Goal: Transaction & Acquisition: Purchase product/service

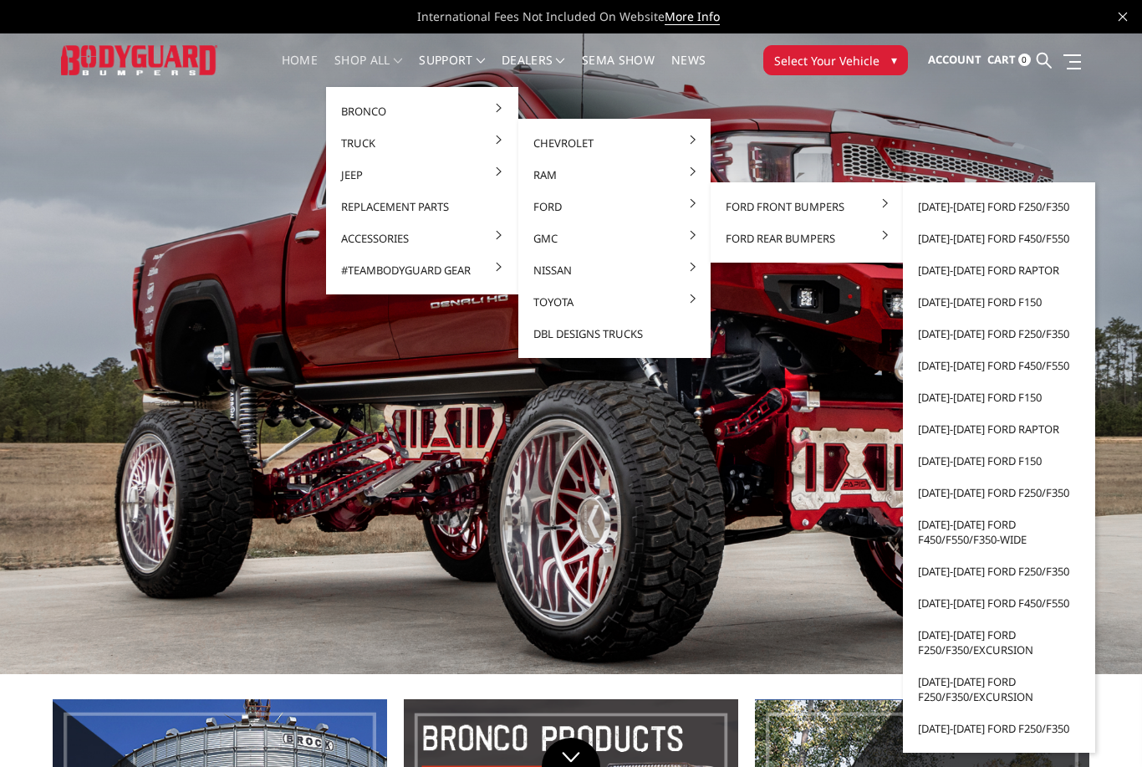
click at [1034, 208] on link "[DATE]-[DATE] Ford F250/F350" at bounding box center [999, 207] width 179 height 32
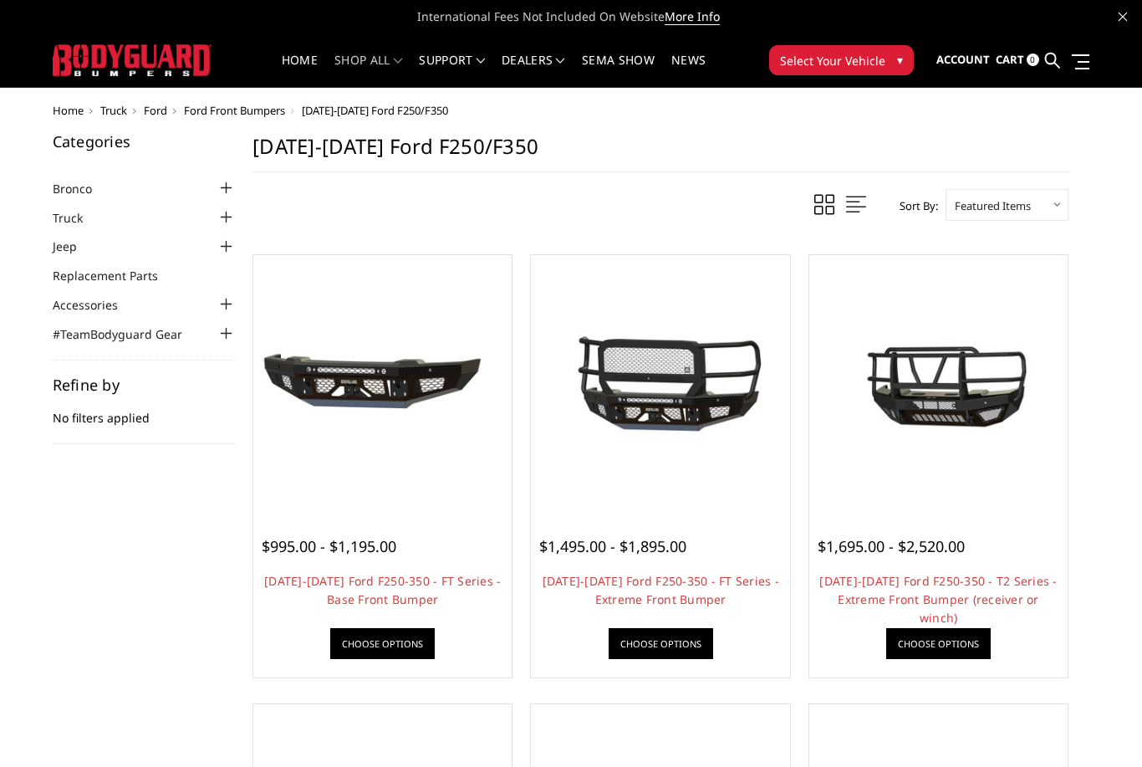
click at [696, 387] on img at bounding box center [660, 384] width 250 height 166
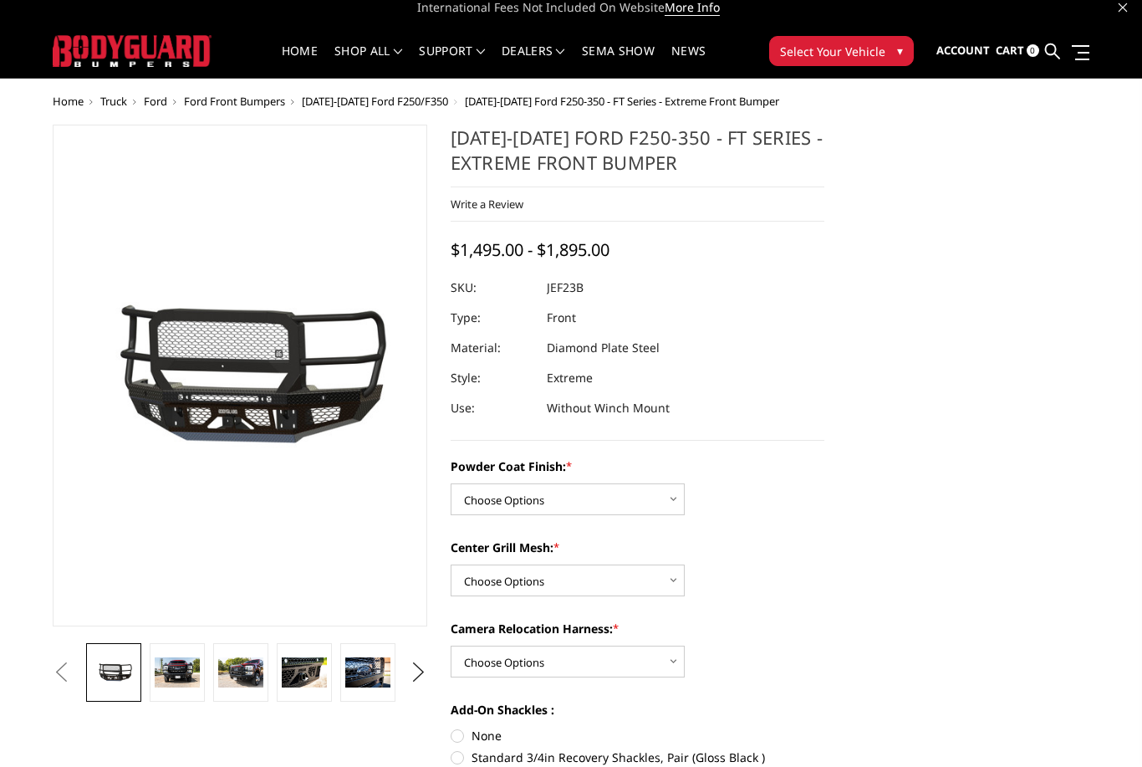
scroll to position [3, 0]
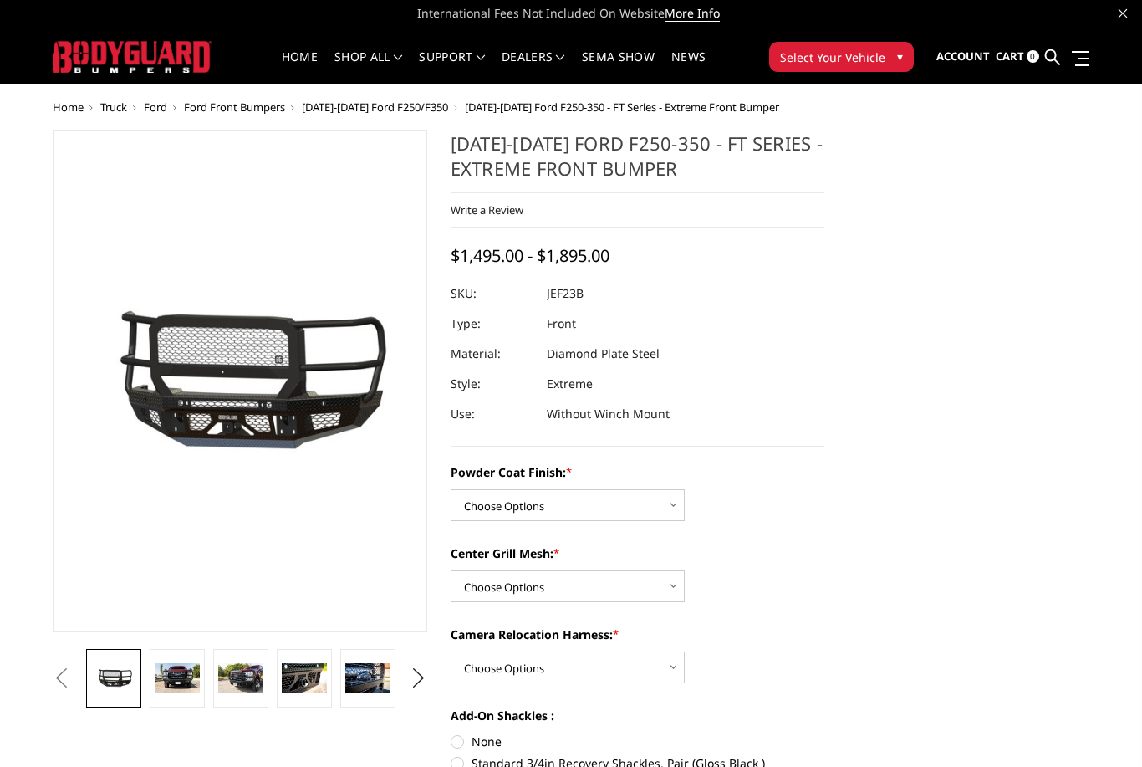
click at [184, 677] on img at bounding box center [177, 678] width 45 height 30
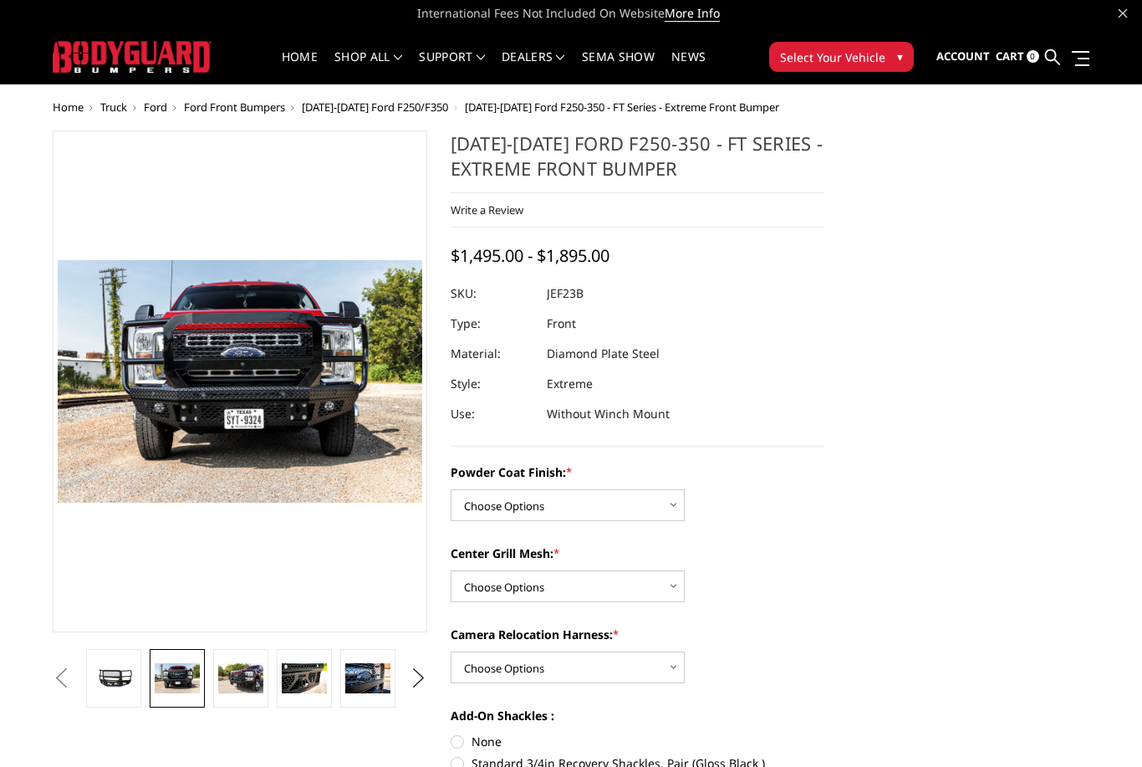
click at [247, 676] on img at bounding box center [240, 678] width 45 height 30
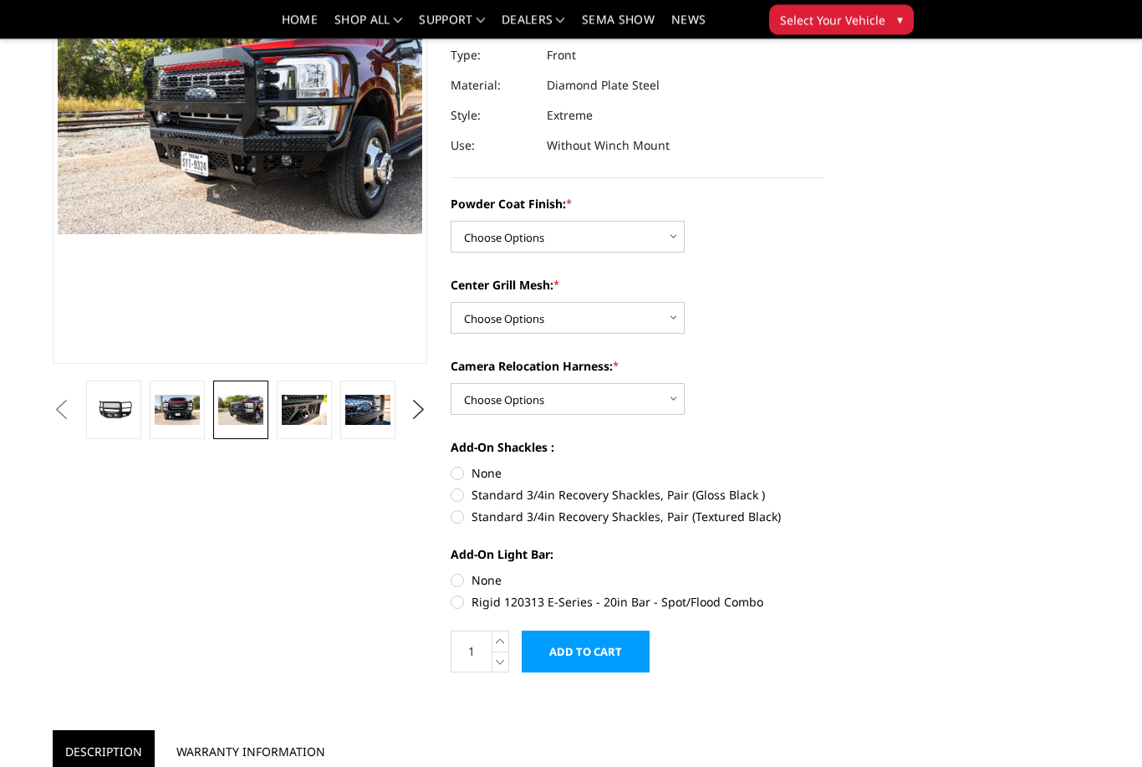
scroll to position [223, 0]
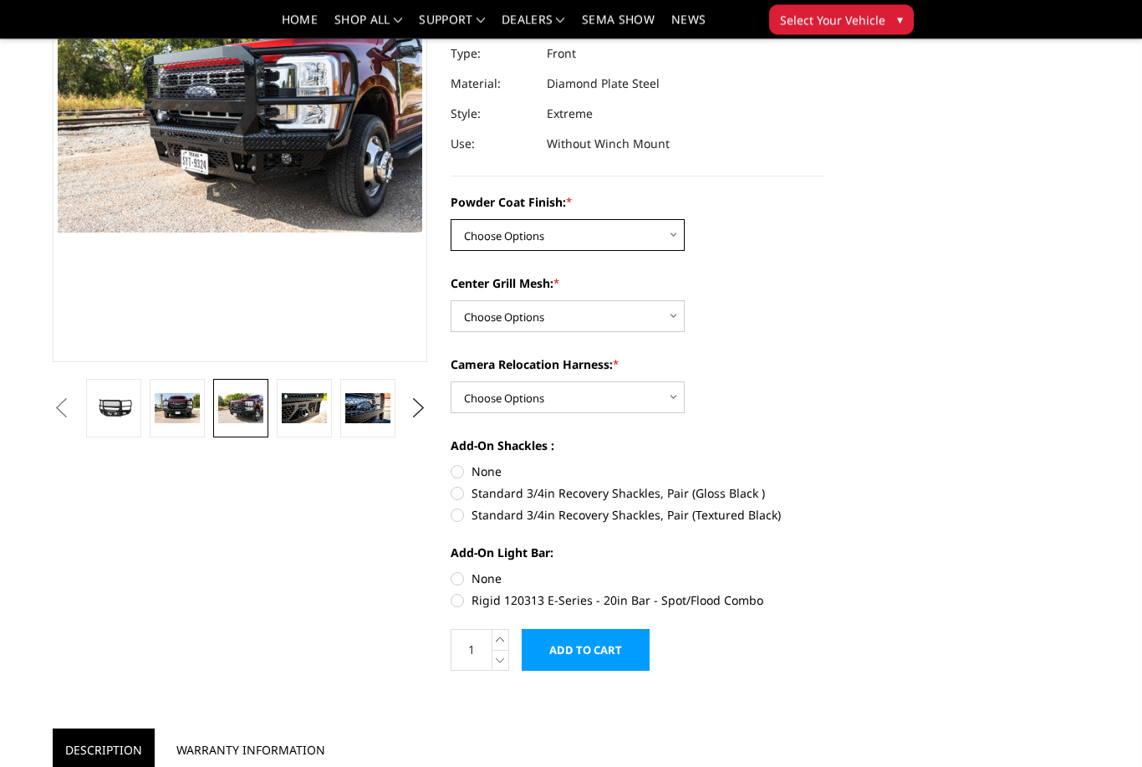
click at [679, 222] on select "Choose Options Bare Metal Gloss Black Powder Coat Textured Black Powder Coat" at bounding box center [568, 236] width 234 height 32
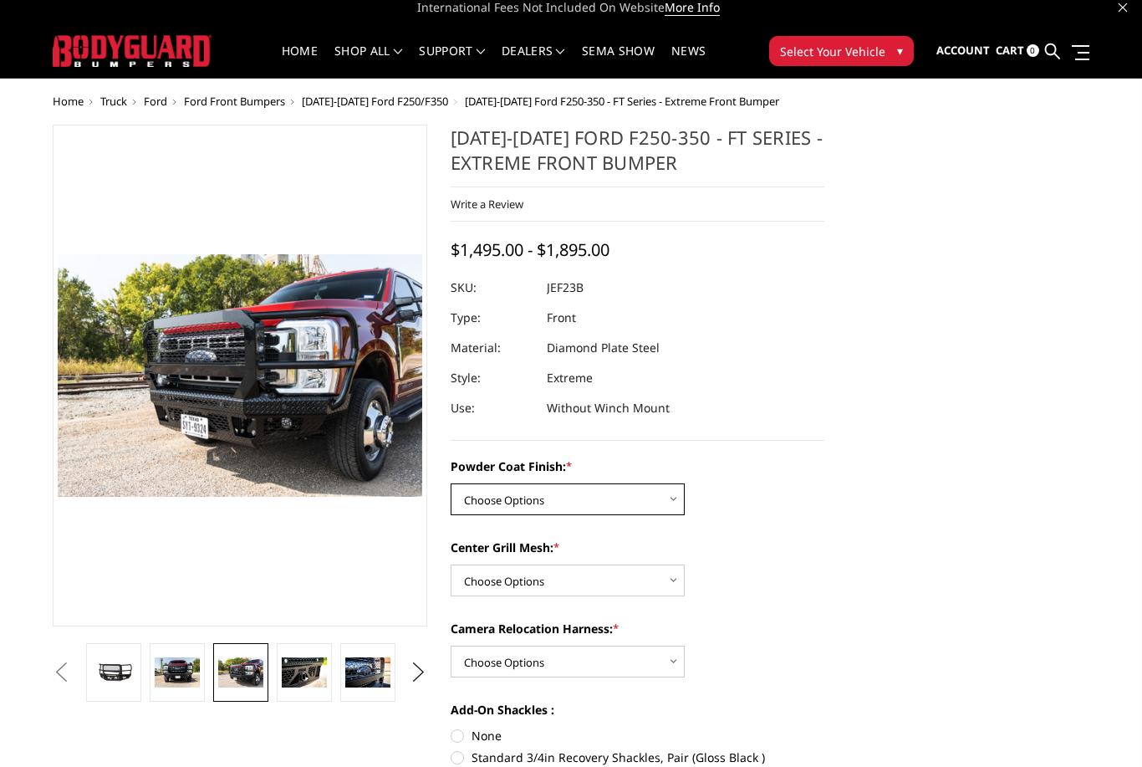
scroll to position [0, 0]
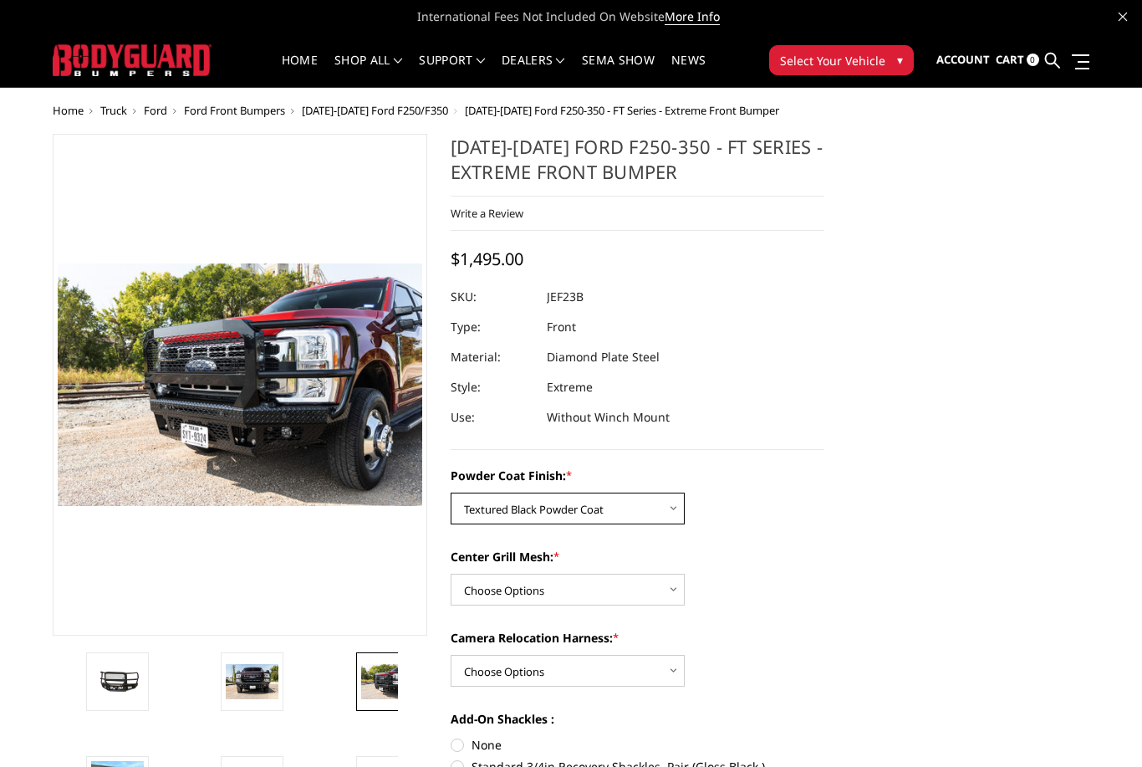
click at [659, 507] on select "Choose Options Bare Metal Gloss Black Powder Coat Textured Black Powder Coat" at bounding box center [568, 508] width 234 height 32
click at [664, 511] on select "Choose Options Bare Metal Gloss Black Powder Coat Textured Black Powder Coat" at bounding box center [568, 508] width 234 height 32
select select "3264"
click at [676, 592] on select "Choose Options WITH Expanded Metal in Center Grill WITHOUT Expanded Metal in Ce…" at bounding box center [568, 590] width 234 height 32
select select "3266"
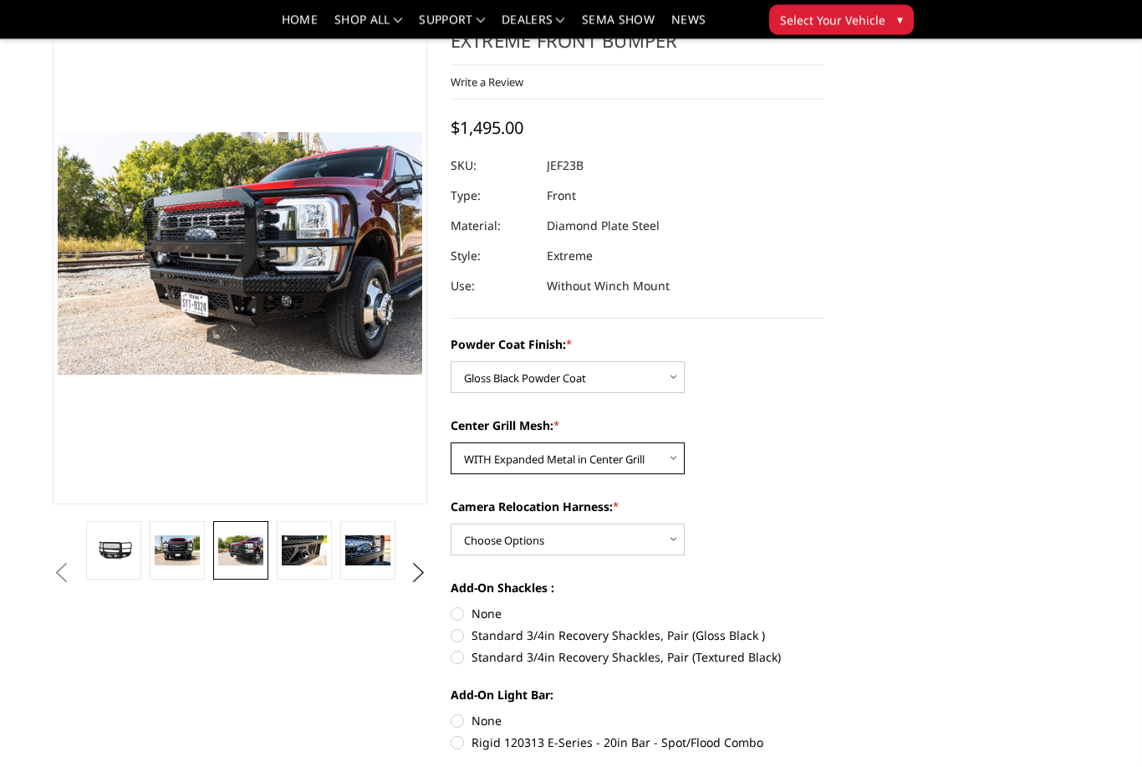
scroll to position [81, 0]
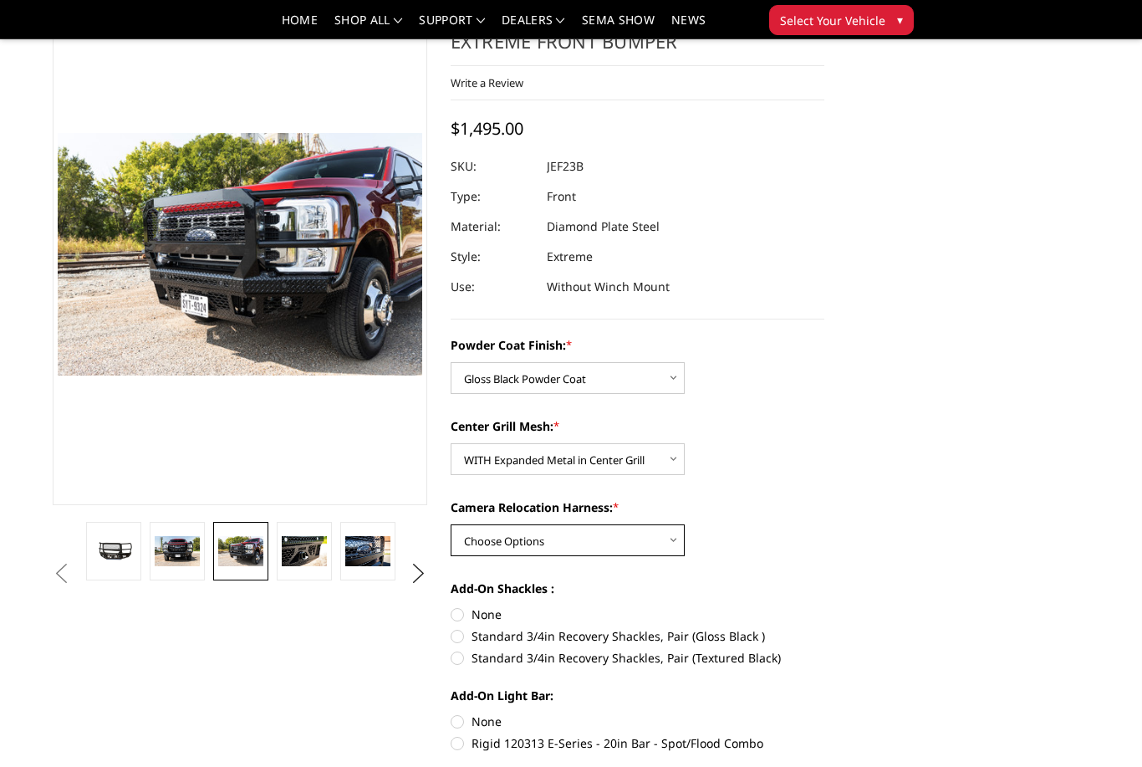
click at [676, 538] on select "Choose Options WITH Camera Relocation Harness WITHOUT Camera Relocation Harness" at bounding box center [568, 540] width 234 height 32
select select "3268"
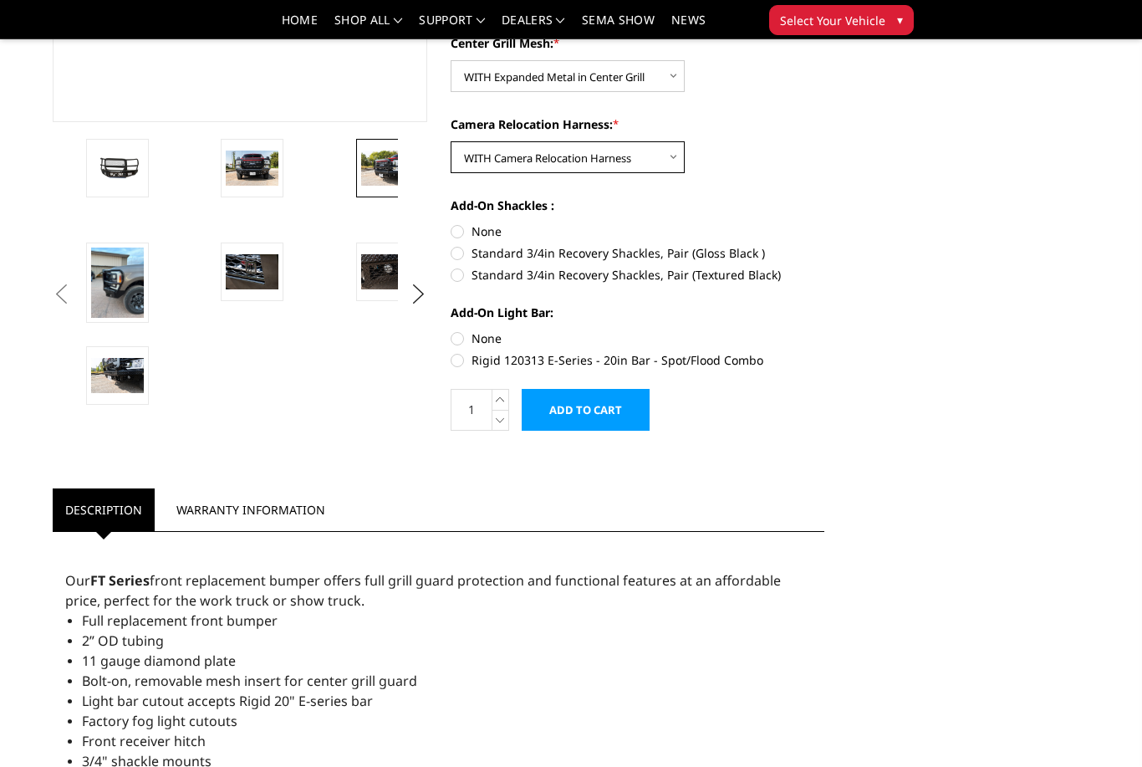
scroll to position [0, 0]
